Goal: Communication & Community: Participate in discussion

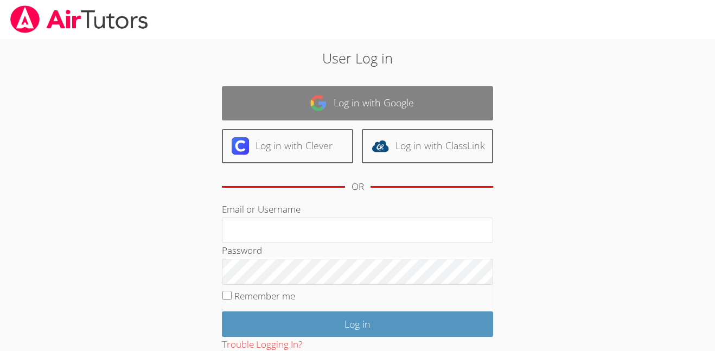
click at [338, 103] on link "Log in with Google" at bounding box center [357, 103] width 271 height 34
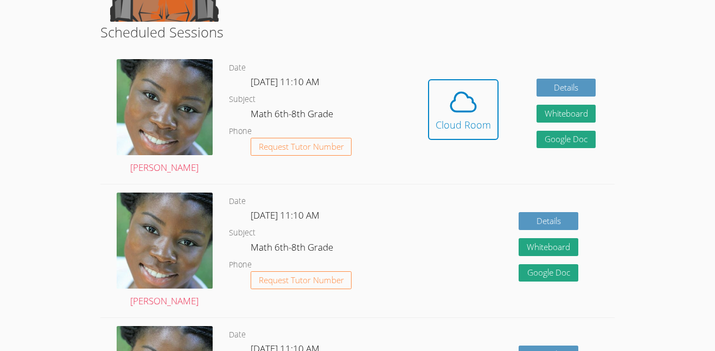
scroll to position [257, 0]
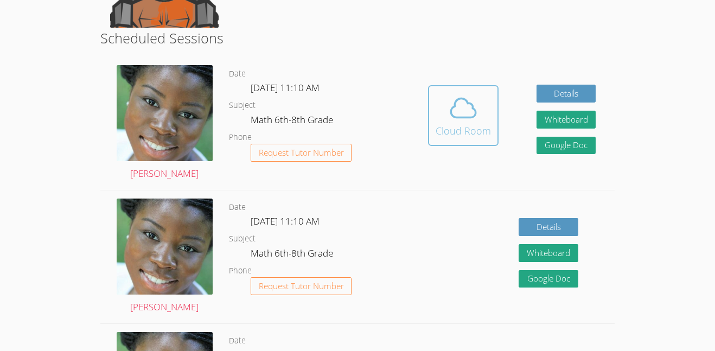
click at [460, 115] on icon at bounding box center [463, 108] width 30 height 30
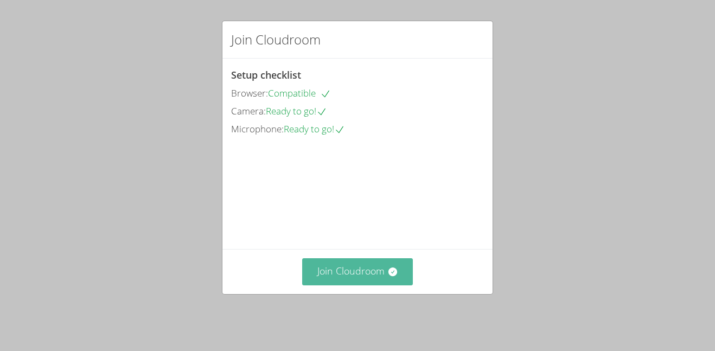
click at [350, 266] on button "Join Cloudroom" at bounding box center [357, 271] width 111 height 27
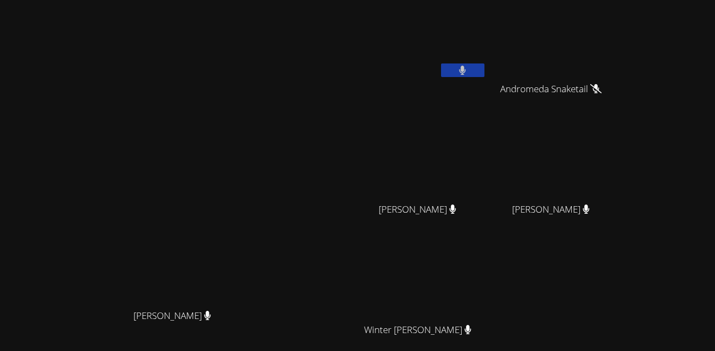
click at [487, 85] on div "[PERSON_NAME]" at bounding box center [421, 62] width 129 height 116
click at [484, 74] on button at bounding box center [462, 70] width 43 height 14
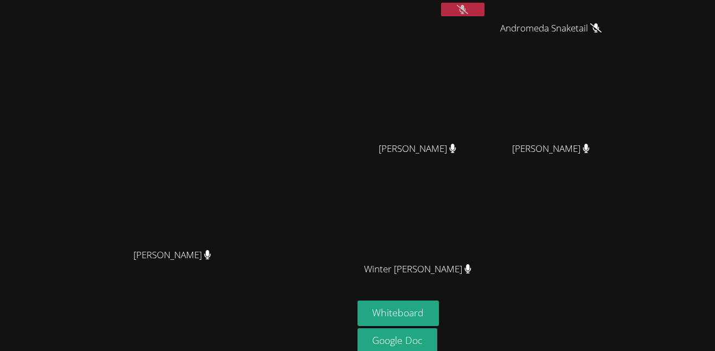
scroll to position [72, 0]
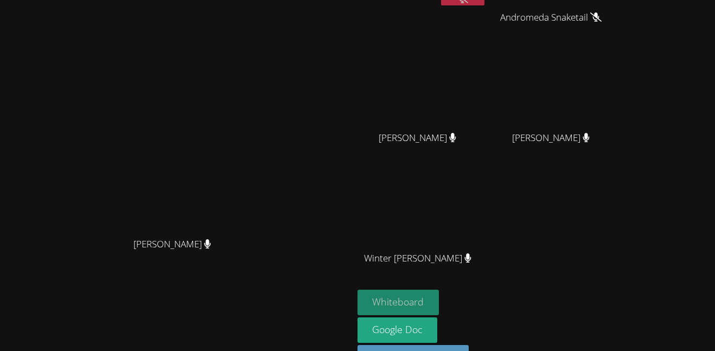
click at [439, 290] on button "Whiteboard" at bounding box center [398, 302] width 82 height 25
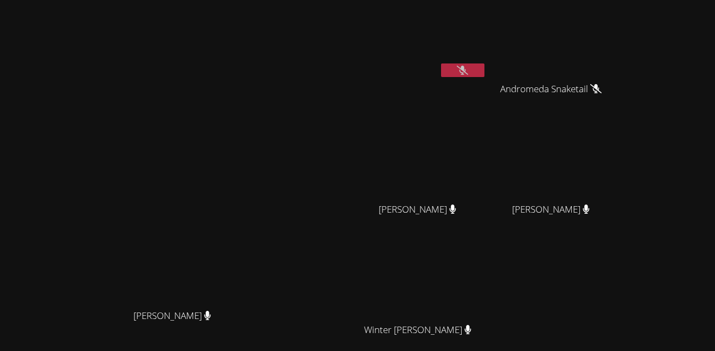
click at [484, 76] on button at bounding box center [462, 70] width 43 height 14
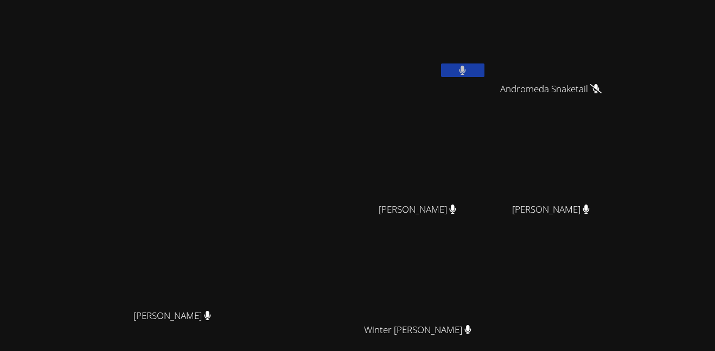
click at [484, 76] on button at bounding box center [462, 70] width 43 height 14
click at [484, 75] on button at bounding box center [462, 70] width 43 height 14
click at [468, 69] on icon at bounding box center [462, 70] width 11 height 9
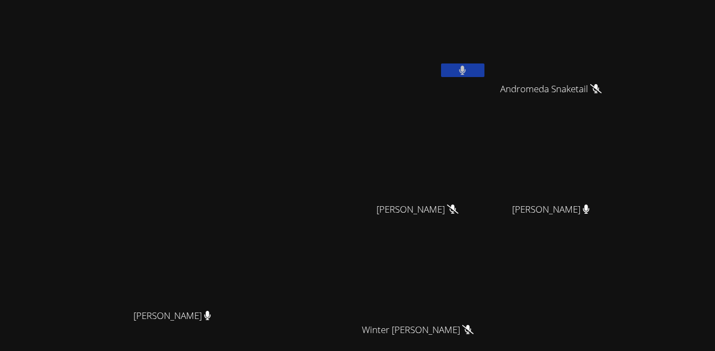
click at [484, 71] on button at bounding box center [462, 70] width 43 height 14
